Goal: Navigation & Orientation: Find specific page/section

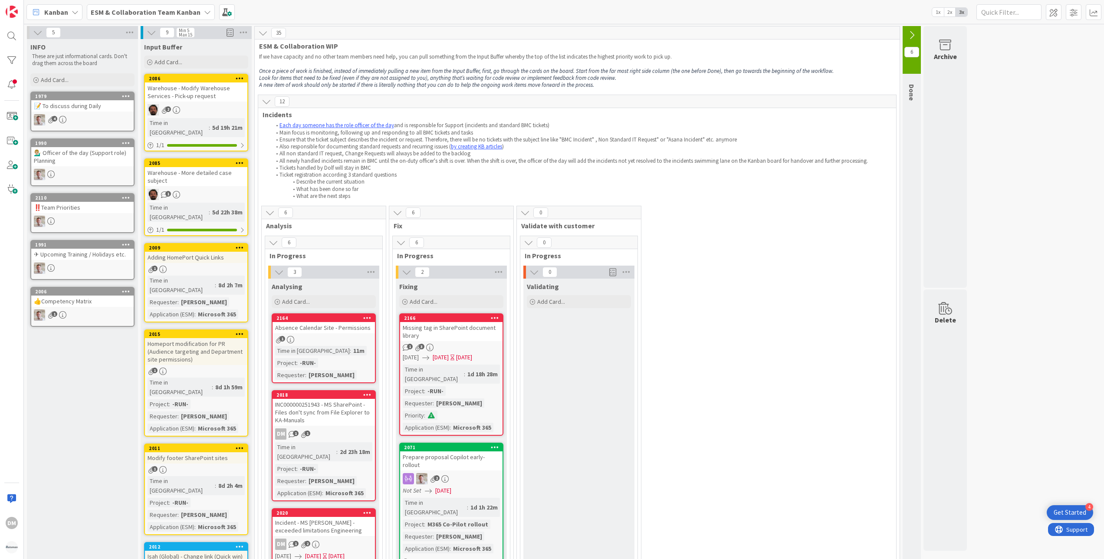
click at [165, 9] on b "ESM & Collaboration Team Kanban" at bounding box center [146, 12] width 110 height 9
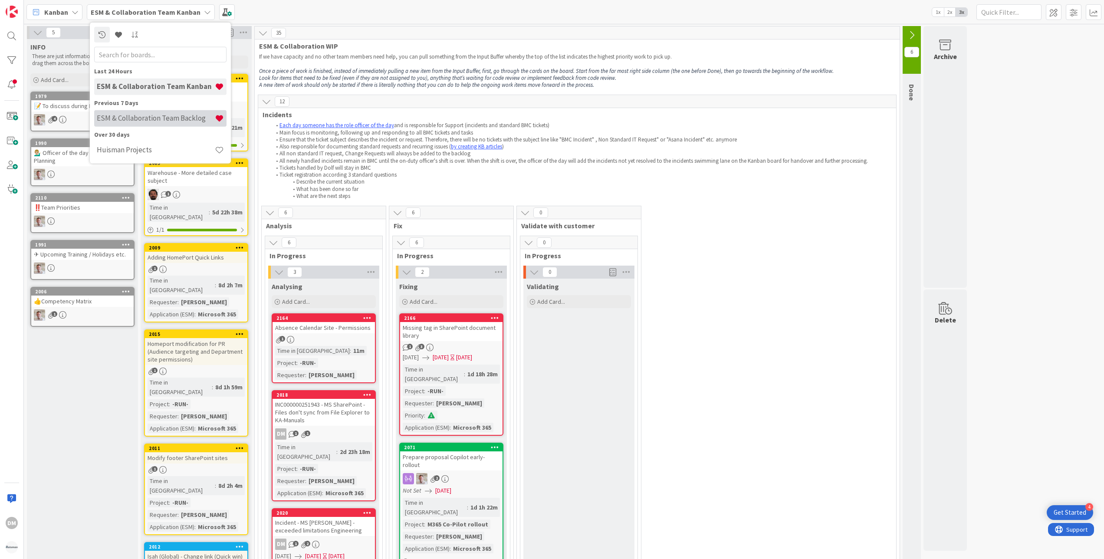
click at [156, 126] on div "ESM & Collaboration Team Backlog" at bounding box center [160, 118] width 132 height 16
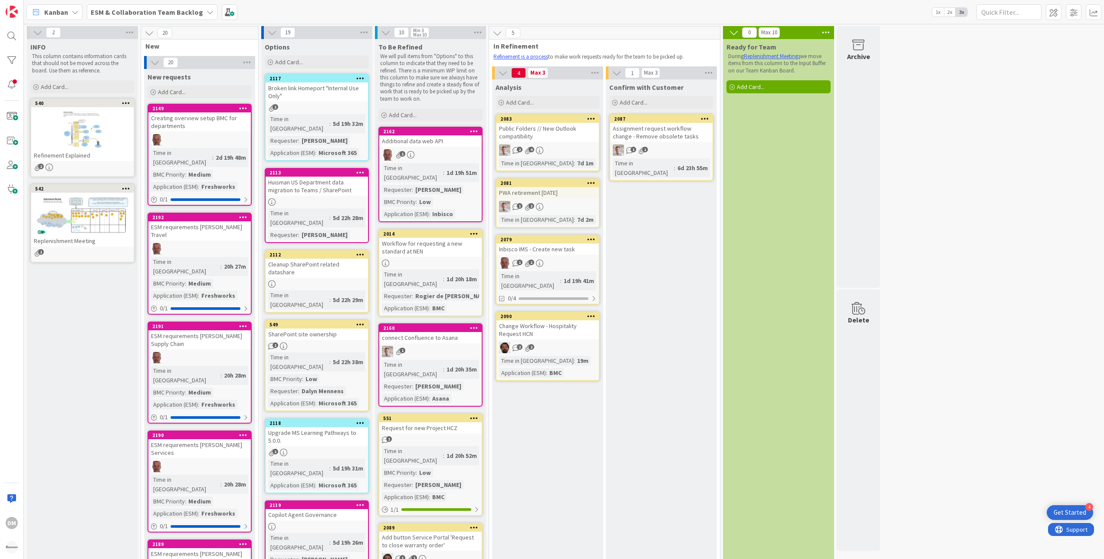
click at [86, 131] on div at bounding box center [82, 130] width 102 height 39
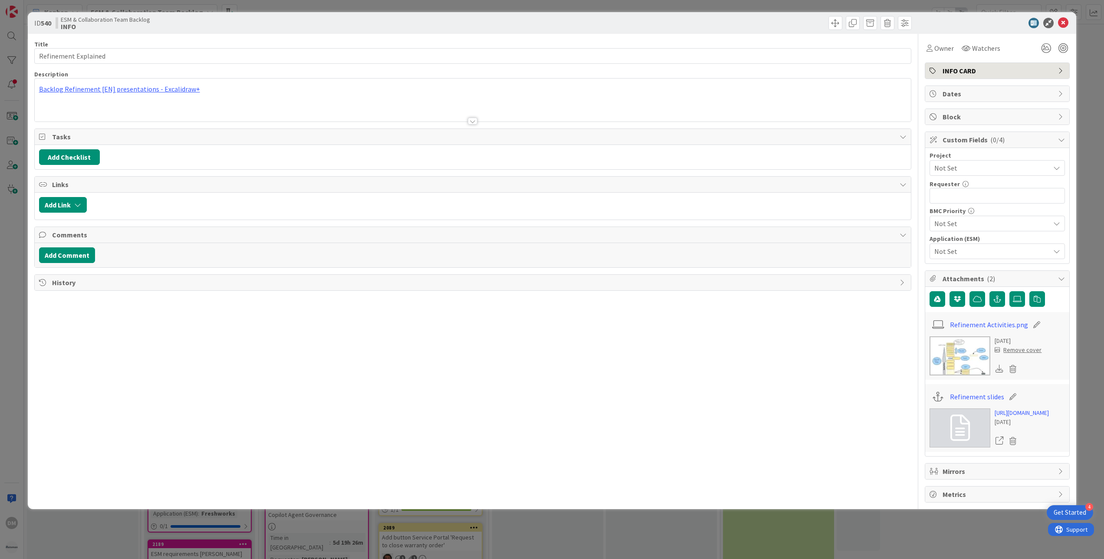
click at [966, 353] on img at bounding box center [960, 355] width 61 height 39
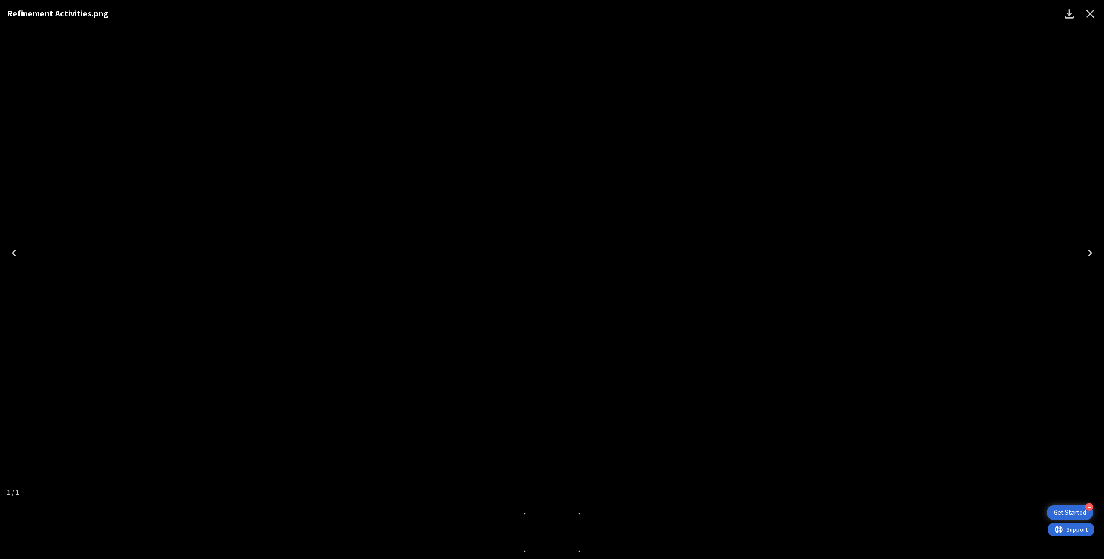
click at [1089, 13] on icon "Close" at bounding box center [1091, 14] width 14 height 14
